Goal: Check status: Check status

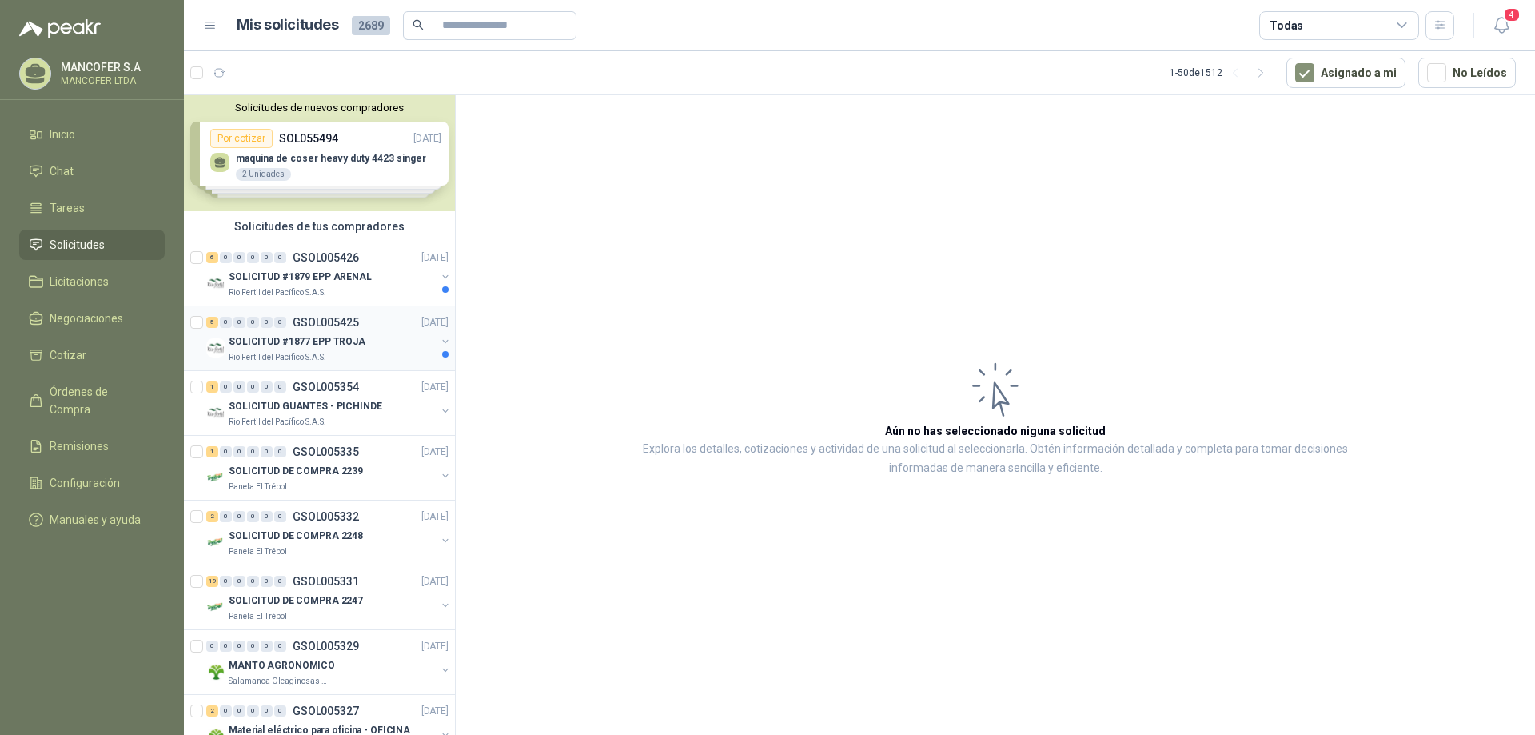
click at [359, 337] on div "SOLICITUD #1877 EPP TROJA" at bounding box center [332, 341] width 207 height 19
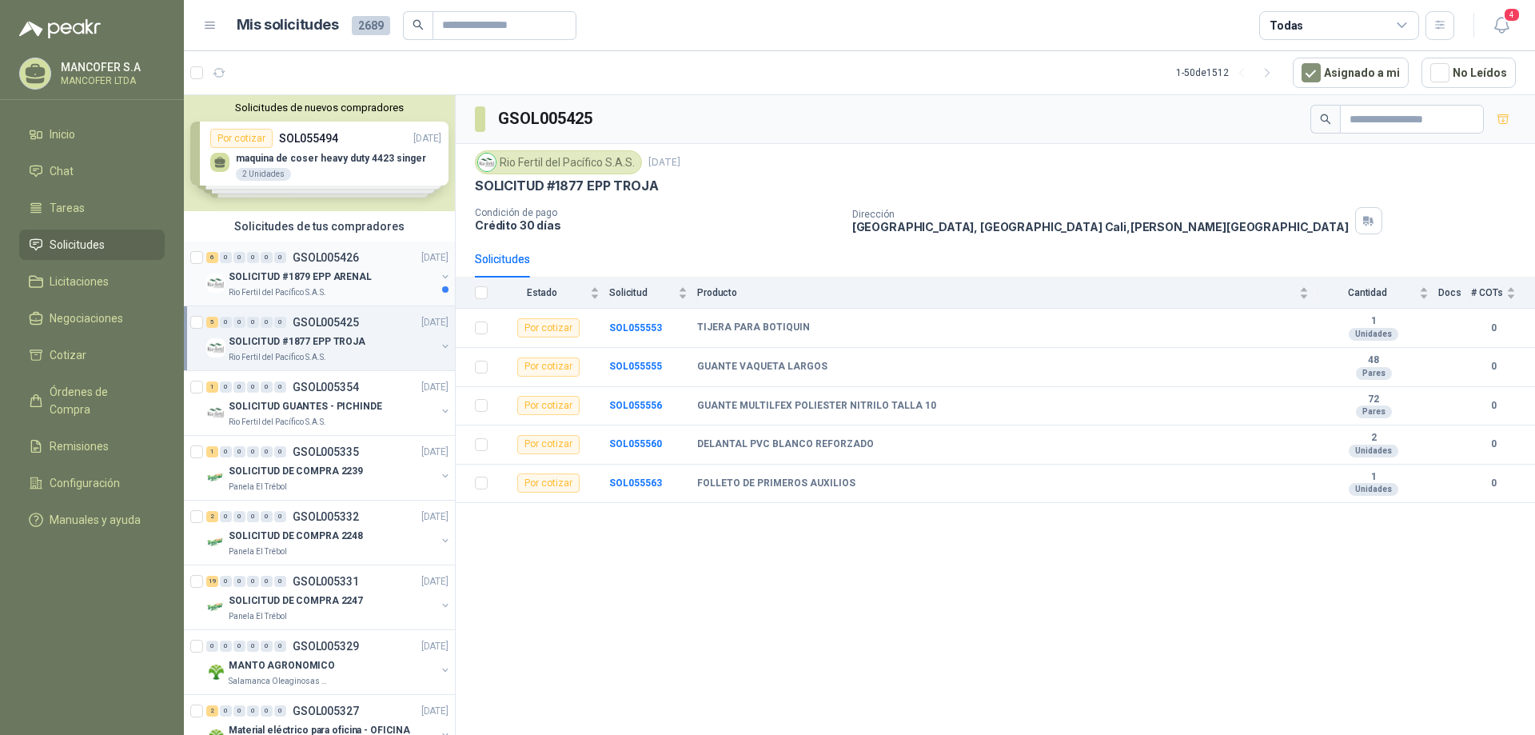
click at [354, 273] on p "SOLICITUD #1879 EPP ARENAL" at bounding box center [300, 276] width 143 height 15
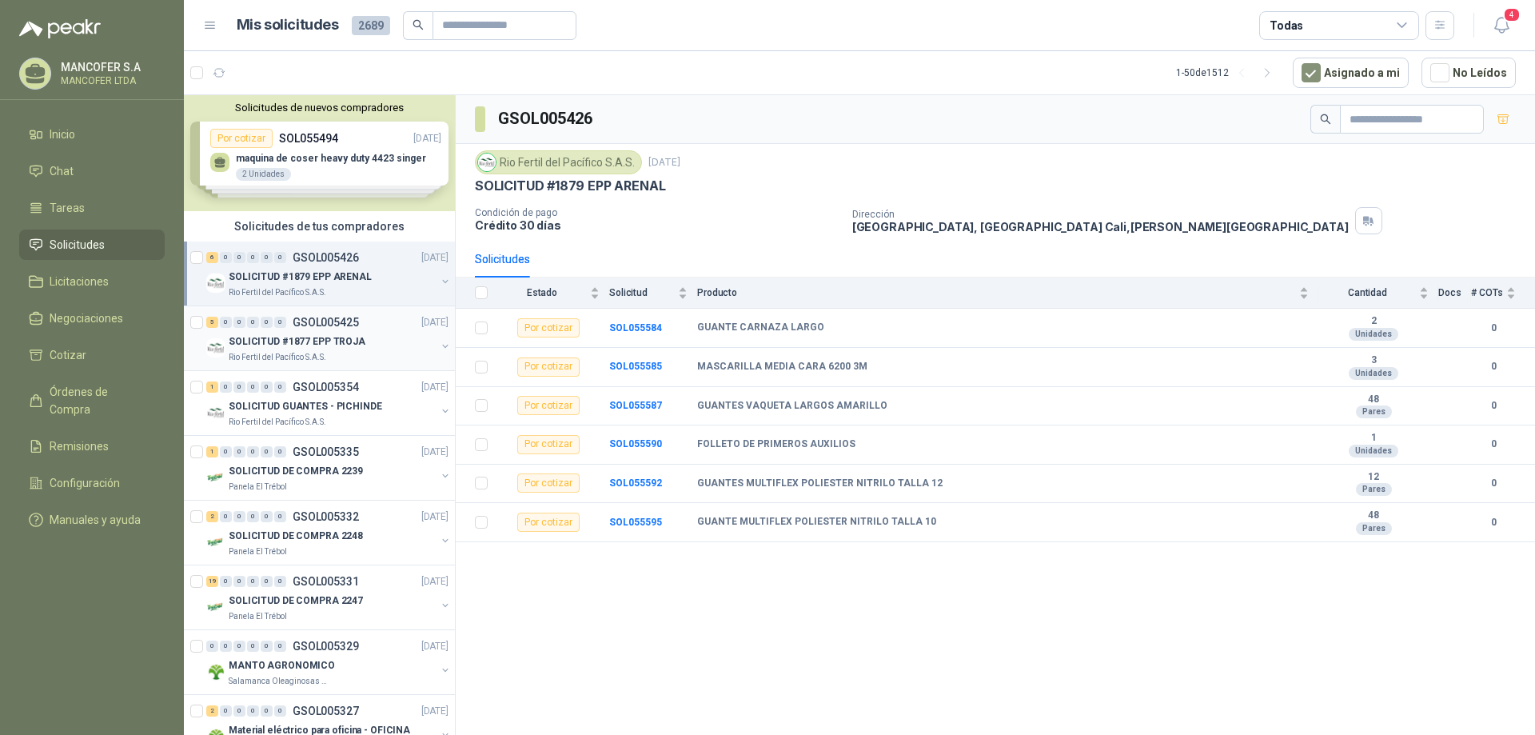
click at [333, 345] on p "SOLICITUD #1877 EPP TROJA" at bounding box center [297, 341] width 137 height 15
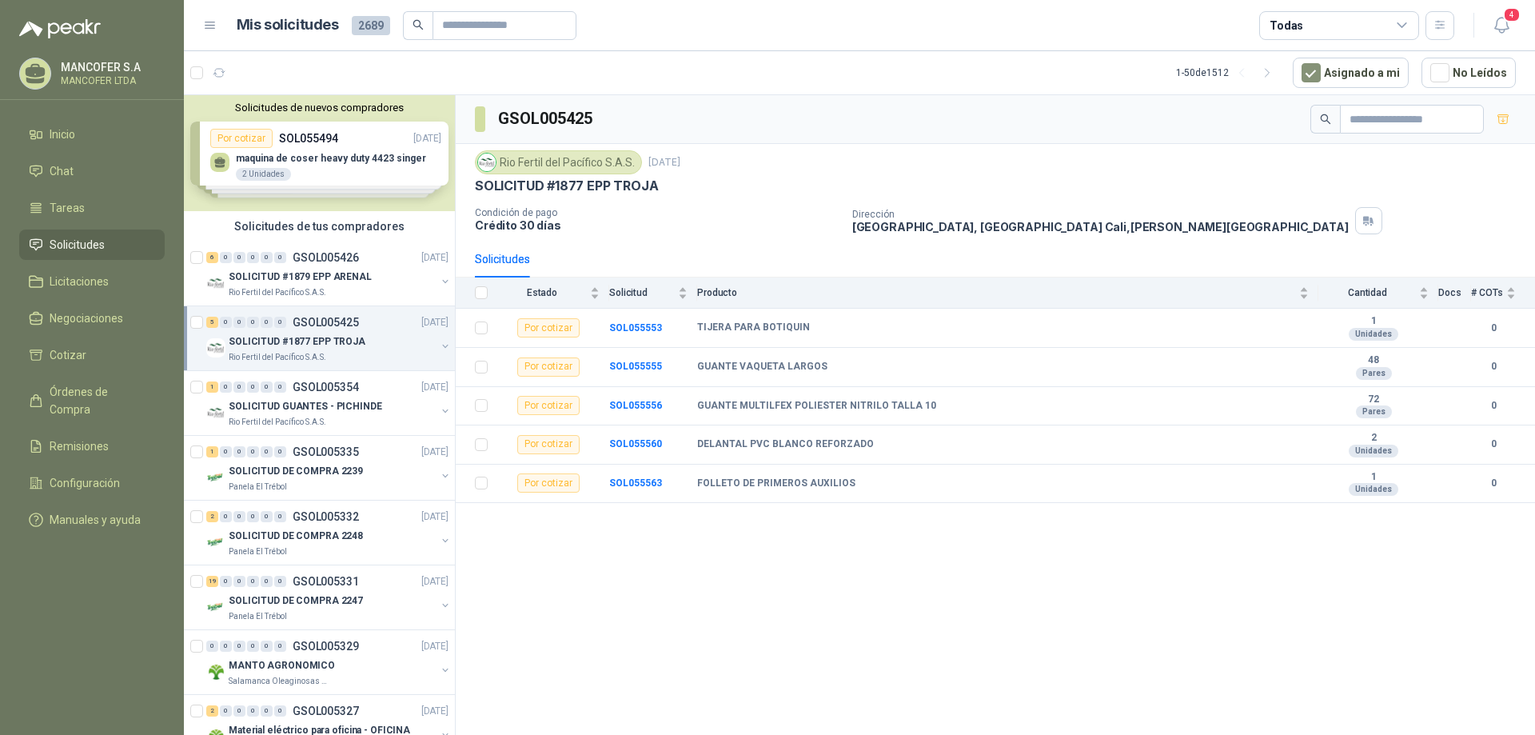
click at [790, 108] on div "GSOL005425" at bounding box center [995, 119] width 1079 height 49
